Goal: Transaction & Acquisition: Purchase product/service

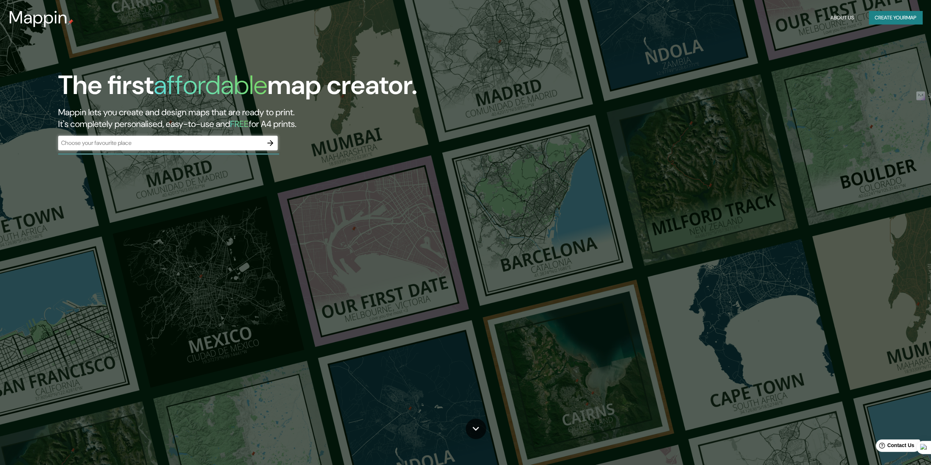
click at [214, 149] on div "​" at bounding box center [167, 143] width 219 height 15
type input "[PERSON_NAME]"
click at [269, 144] on icon "button" at bounding box center [270, 143] width 9 height 9
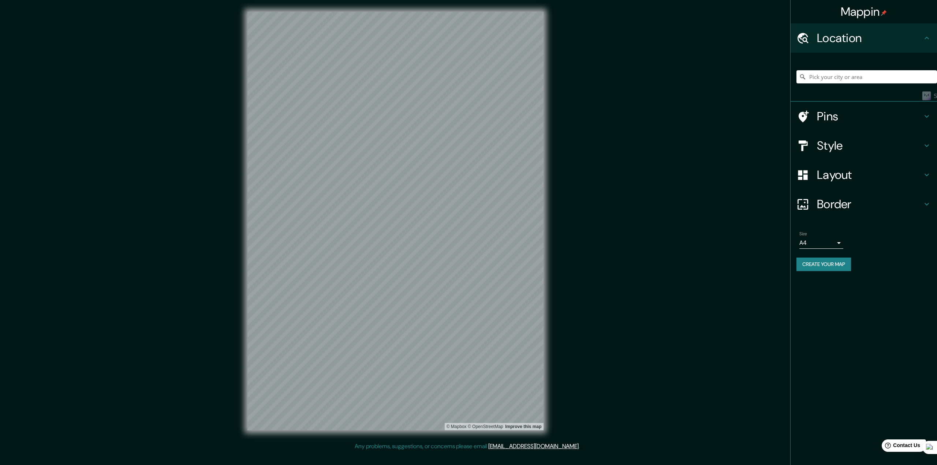
click at [924, 145] on icon at bounding box center [926, 145] width 9 height 9
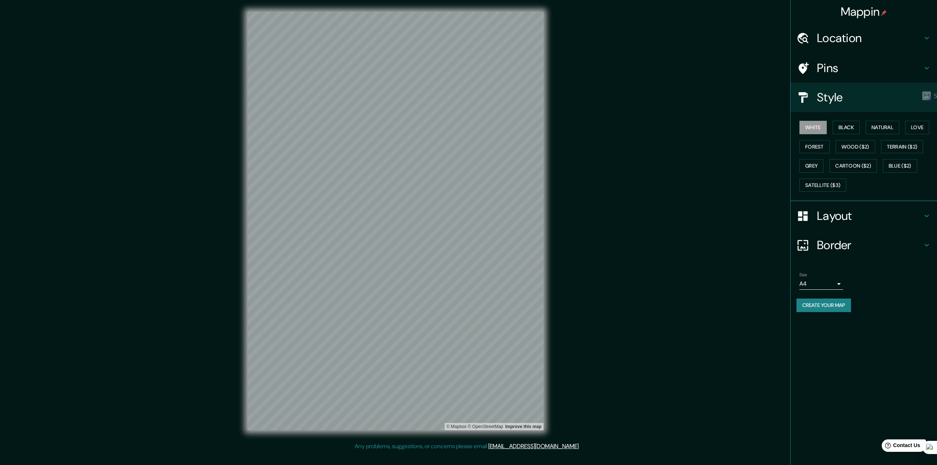
click at [860, 220] on h4 "Layout" at bounding box center [869, 216] width 105 height 15
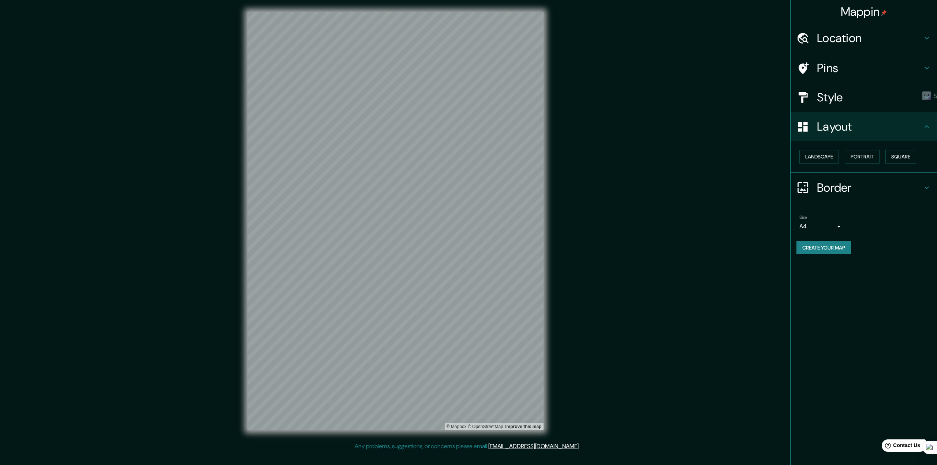
click at [862, 97] on h4 "Style" at bounding box center [869, 97] width 105 height 15
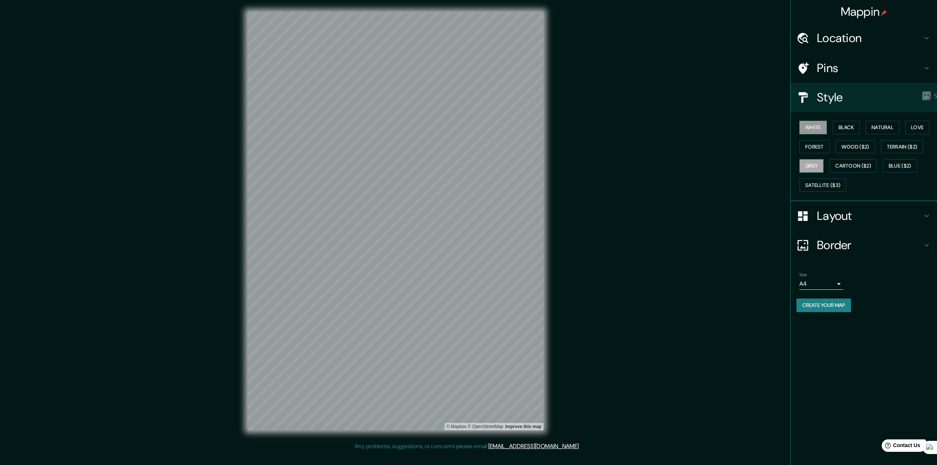
click at [811, 163] on button "Grey" at bounding box center [811, 166] width 24 height 14
click at [872, 69] on h4 "Pins" at bounding box center [869, 68] width 105 height 15
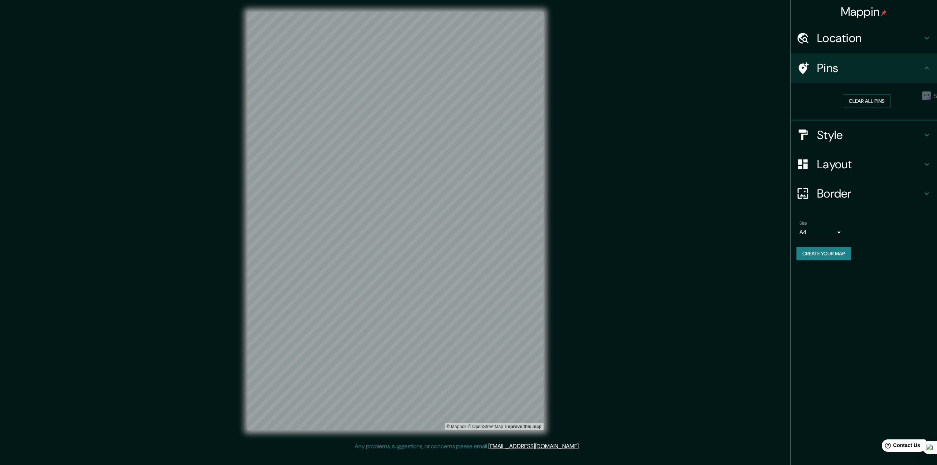
click at [880, 140] on h4 "Style" at bounding box center [869, 135] width 105 height 15
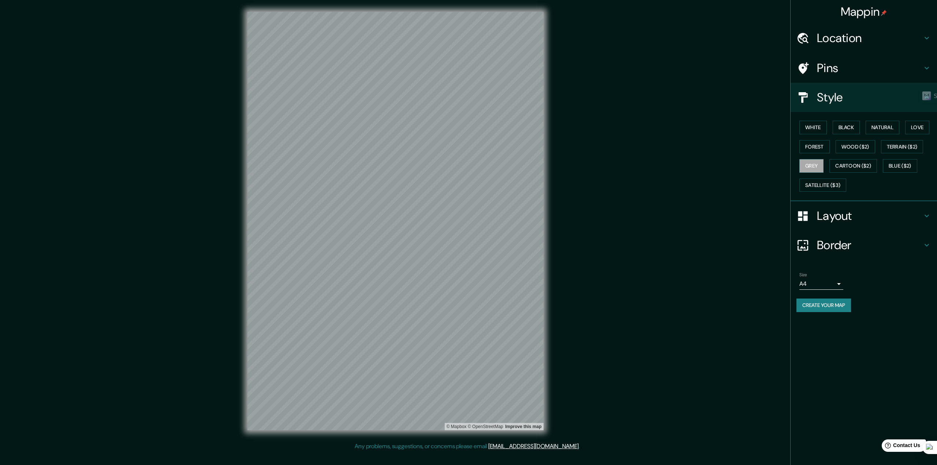
click at [859, 240] on h4 "Border" at bounding box center [869, 245] width 105 height 15
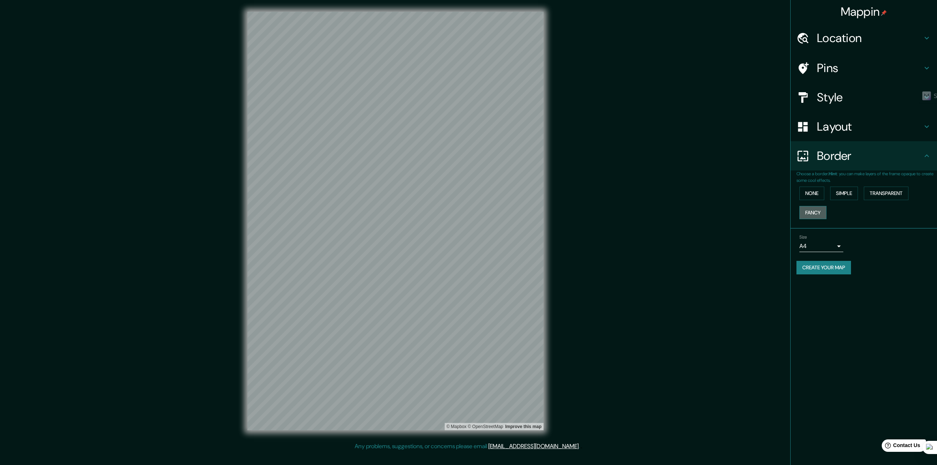
click at [817, 208] on button "Fancy" at bounding box center [812, 213] width 27 height 14
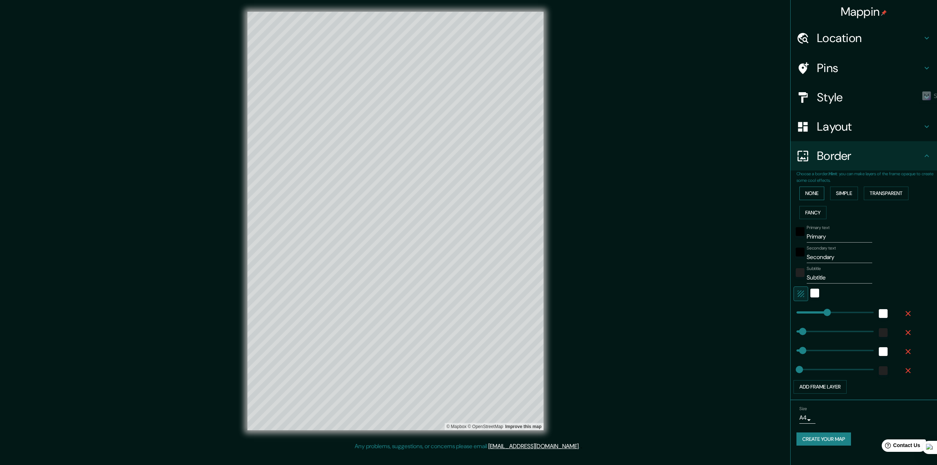
click at [809, 194] on button "None" at bounding box center [811, 194] width 25 height 14
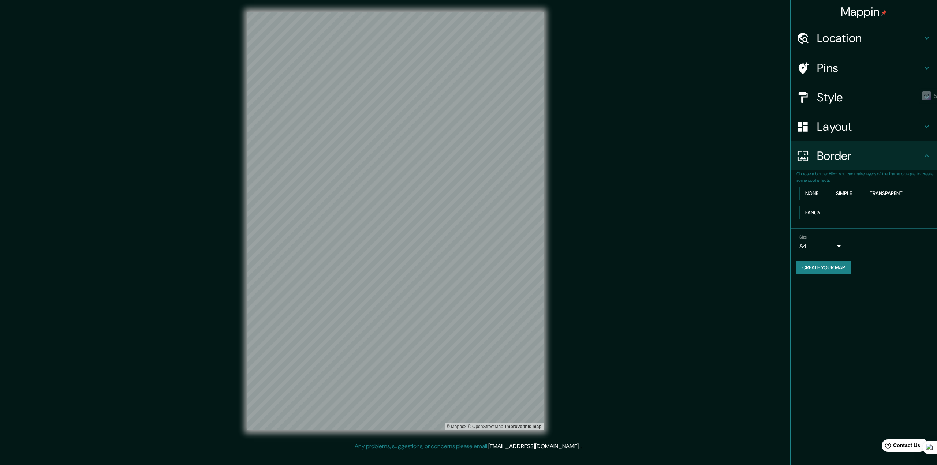
click at [879, 122] on h4 "Layout" at bounding box center [869, 126] width 105 height 15
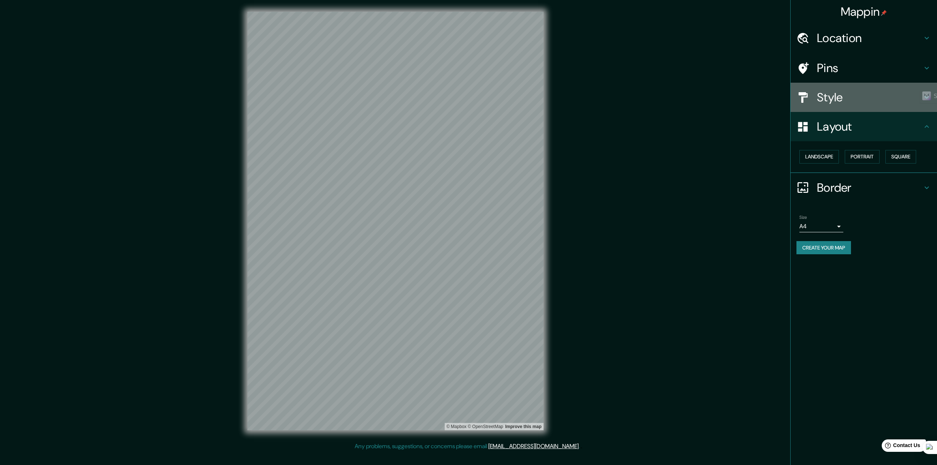
click at [846, 98] on h4 "Style" at bounding box center [869, 97] width 105 height 15
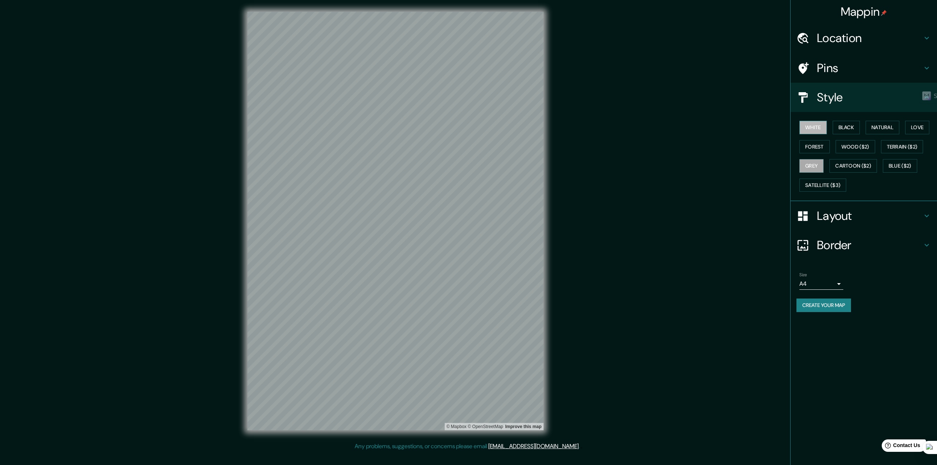
click at [820, 131] on button "White" at bounding box center [812, 128] width 27 height 14
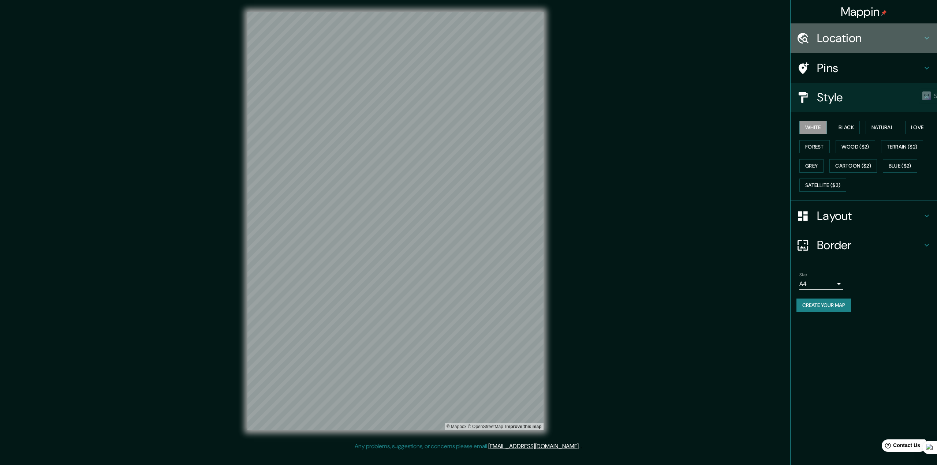
click at [884, 33] on h4 "Location" at bounding box center [869, 38] width 105 height 15
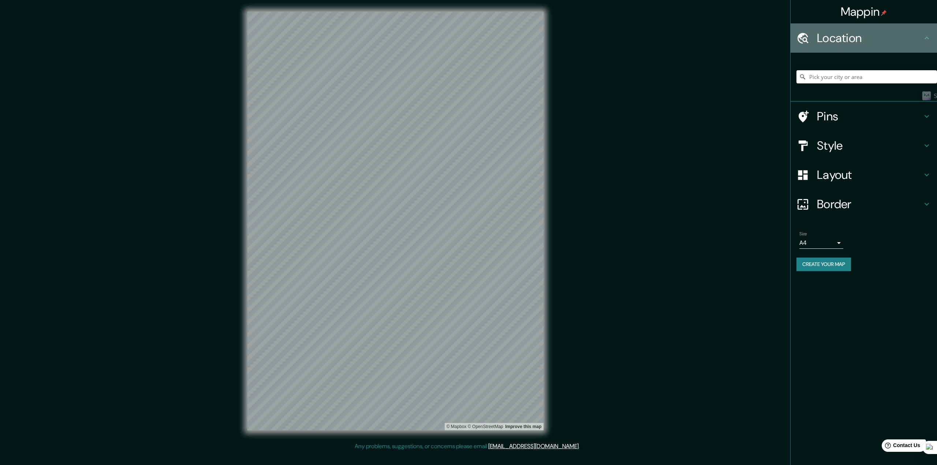
click at [884, 33] on h4 "Location" at bounding box center [869, 38] width 105 height 15
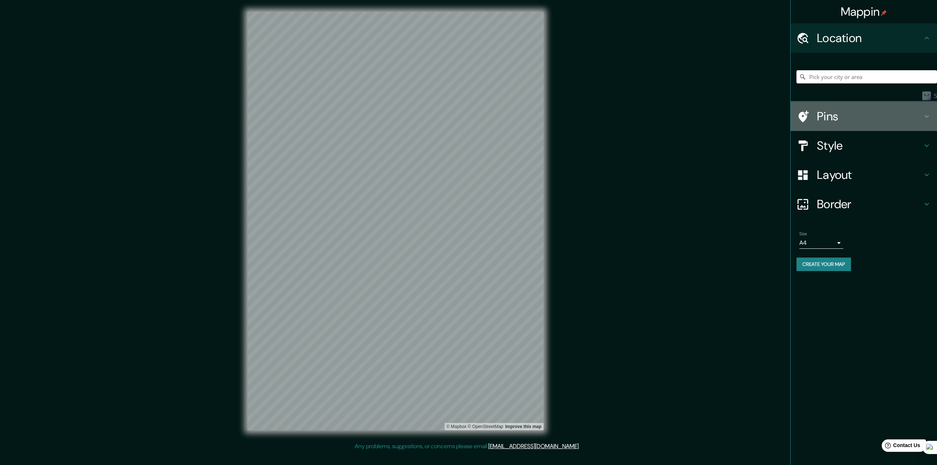
click at [917, 114] on h4 "Pins" at bounding box center [869, 116] width 105 height 15
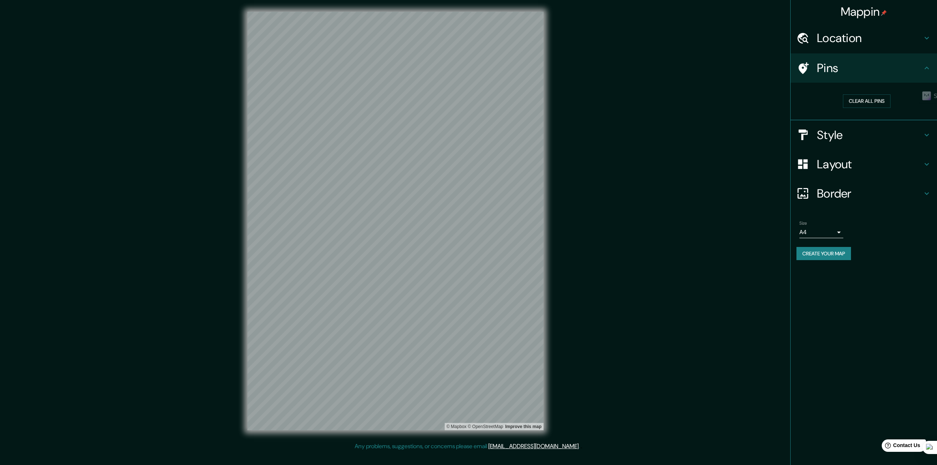
click at [914, 135] on h4 "Style" at bounding box center [869, 135] width 105 height 15
